Goal: Transaction & Acquisition: Purchase product/service

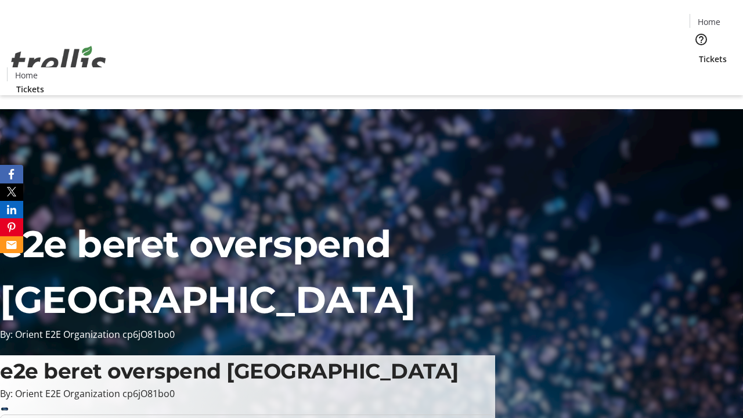
click at [710, 17] on span "Sign Up" at bounding box center [714, 16] width 34 height 14
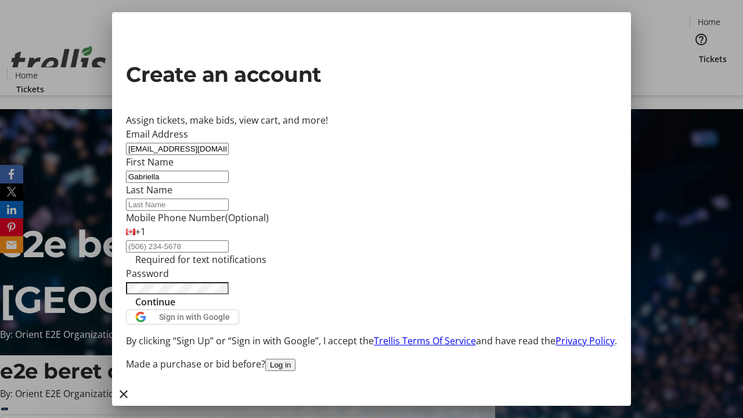
type input "Gabriella"
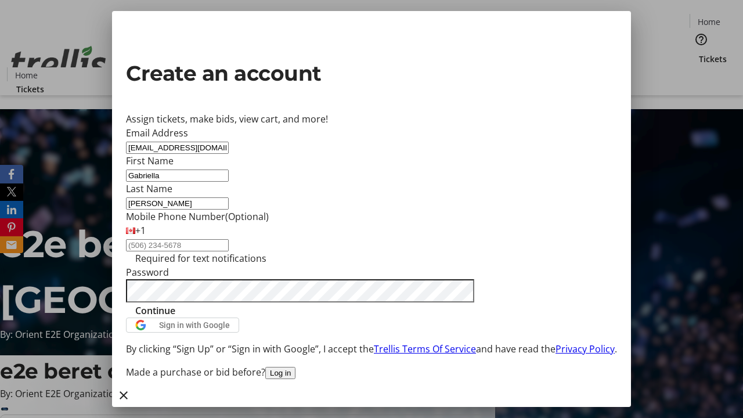
type input "[PERSON_NAME]"
click at [175, 317] on span "Continue" at bounding box center [155, 310] width 40 height 14
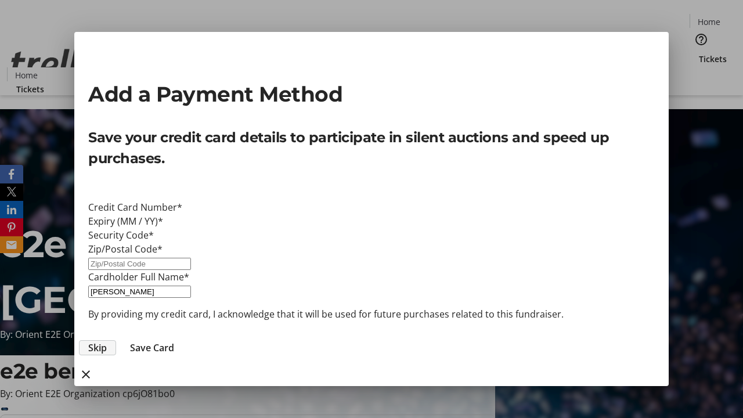
click at [107, 341] on span "Skip" at bounding box center [97, 348] width 19 height 14
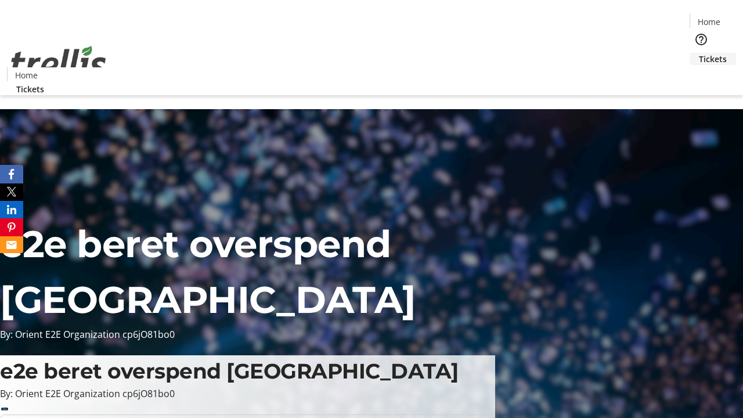
click at [699, 53] on span "Tickets" at bounding box center [713, 59] width 28 height 12
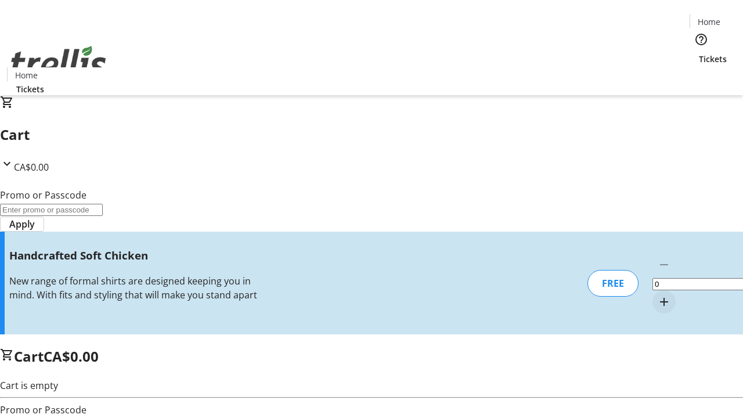
click at [657, 295] on mat-icon "Increment by one" at bounding box center [664, 302] width 14 height 14
type input "1"
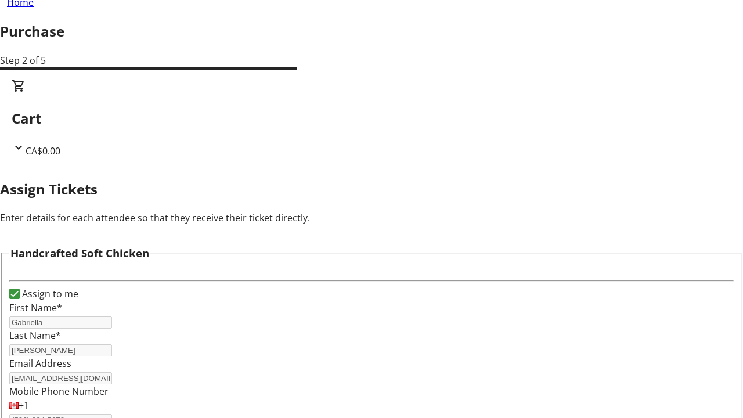
scroll to position [70, 0]
